Goal: Information Seeking & Learning: Check status

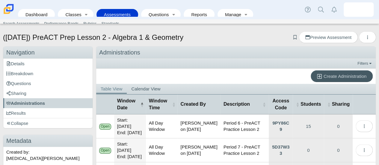
scroll to position [99, 0]
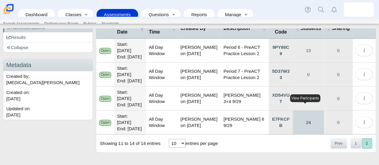
click at [306, 121] on link "24" at bounding box center [308, 123] width 31 height 24
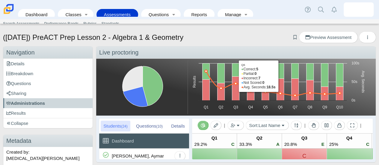
scroll to position [30, 0]
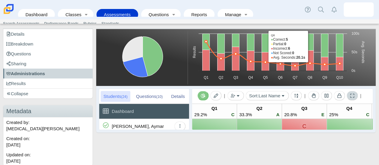
click at [352, 97] on icon at bounding box center [352, 96] width 4 height 4
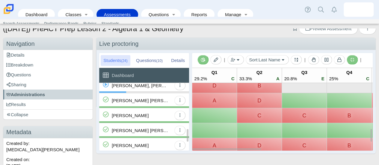
scroll to position [213, 0]
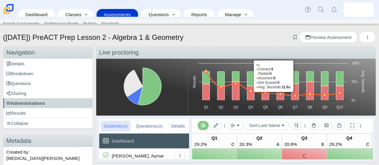
scroll to position [30, 0]
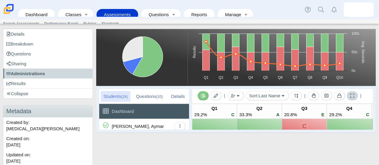
click at [348, 93] on button at bounding box center [352, 95] width 11 height 9
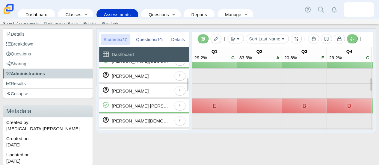
scroll to position [0, 0]
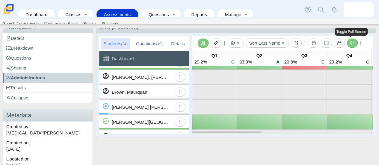
drag, startPoint x: 348, startPoint y: 43, endPoint x: 307, endPoint y: 24, distance: 45.9
click at [307, 24] on div "Dashboard Classes Active Classes Archived Classes Assessments Search Assessment…" at bounding box center [189, 82] width 379 height 165
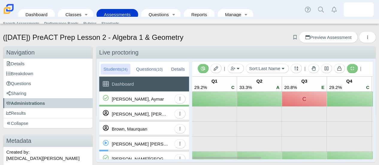
click at [350, 66] on span at bounding box center [352, 68] width 4 height 5
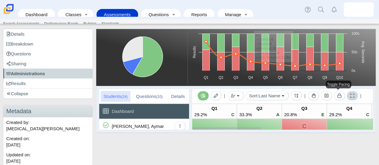
click at [350, 94] on icon at bounding box center [352, 96] width 4 height 4
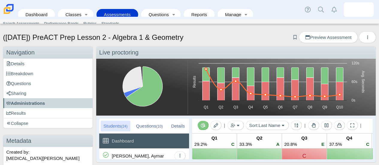
scroll to position [30, 0]
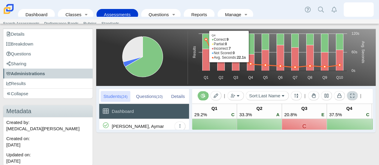
click at [350, 97] on icon at bounding box center [352, 96] width 4 height 4
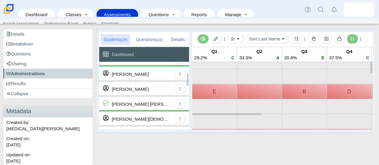
scroll to position [83, 0]
